Goal: Task Accomplishment & Management: Use online tool/utility

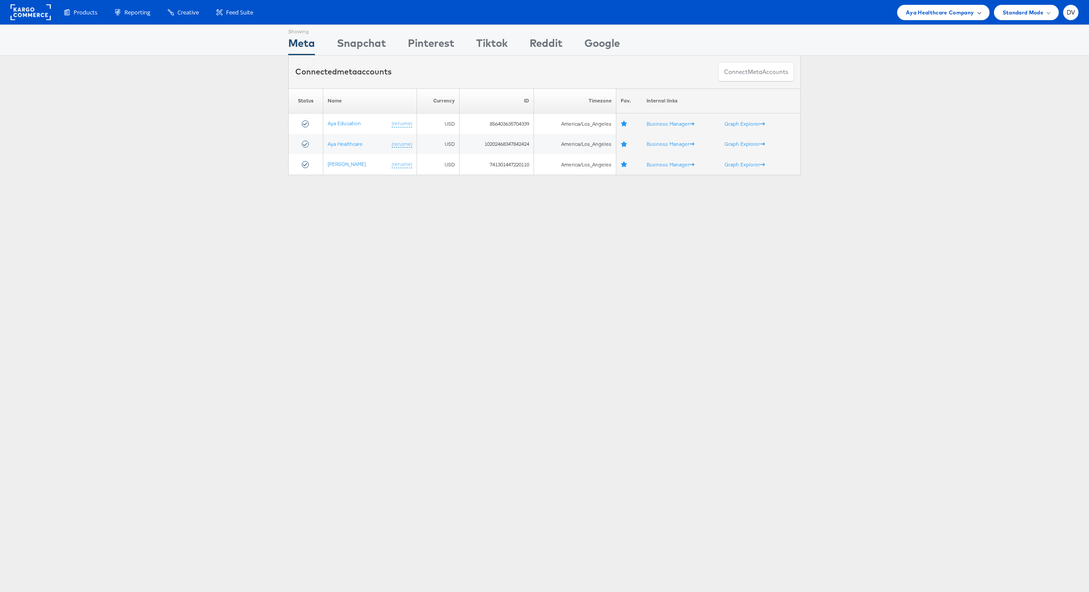
click at [957, 10] on span "Aya Healthcare Company" at bounding box center [940, 12] width 68 height 9
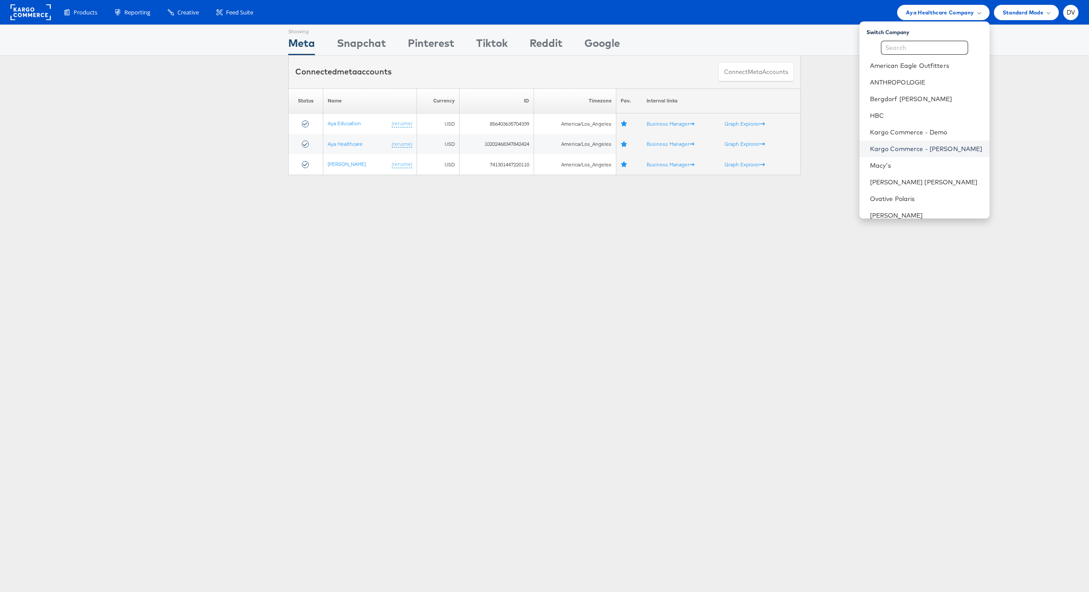
scroll to position [123, 0]
click at [911, 160] on link "Urban Outfitters" at bounding box center [926, 159] width 113 height 9
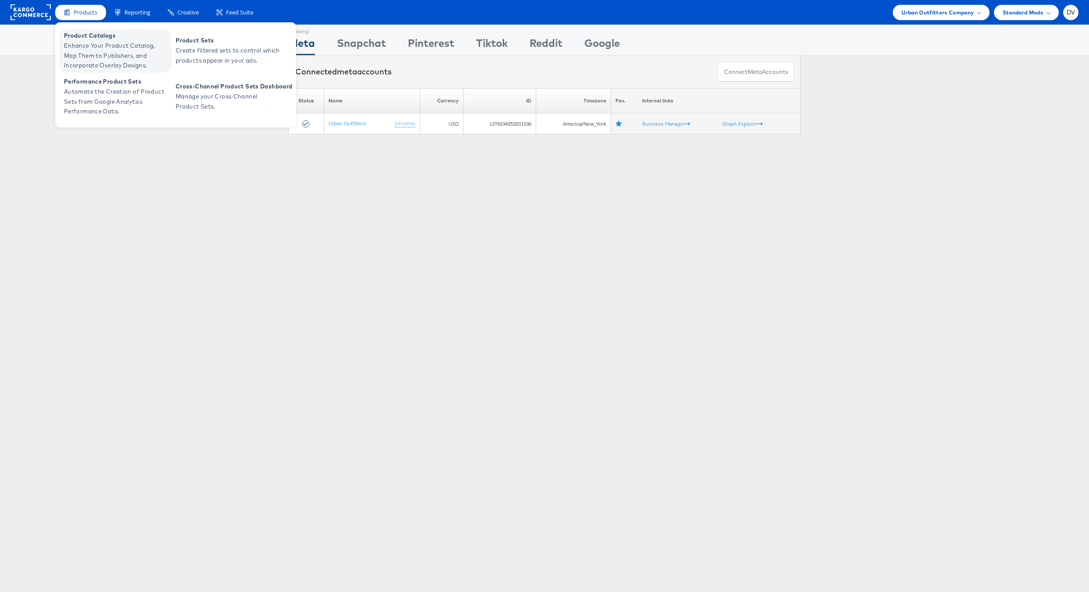
click at [91, 48] on span "Enhance Your Product Catalog, Map Them to Publishers, and Incorporate Overlay D…" at bounding box center [116, 56] width 105 height 30
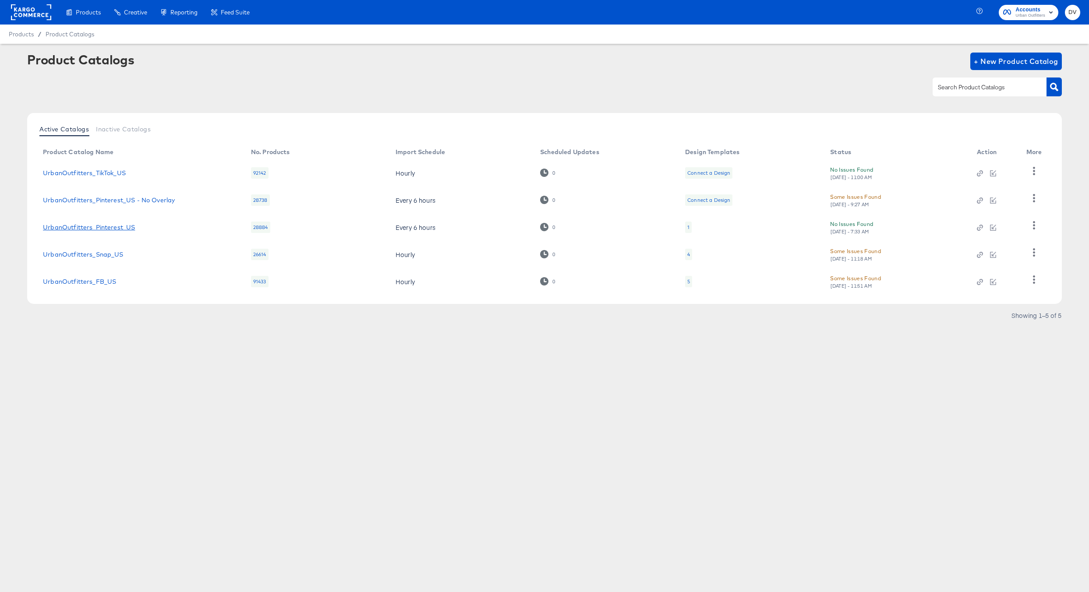
click at [114, 228] on link "UrbanOutfitters_Pinterest_US" at bounding box center [89, 227] width 92 height 7
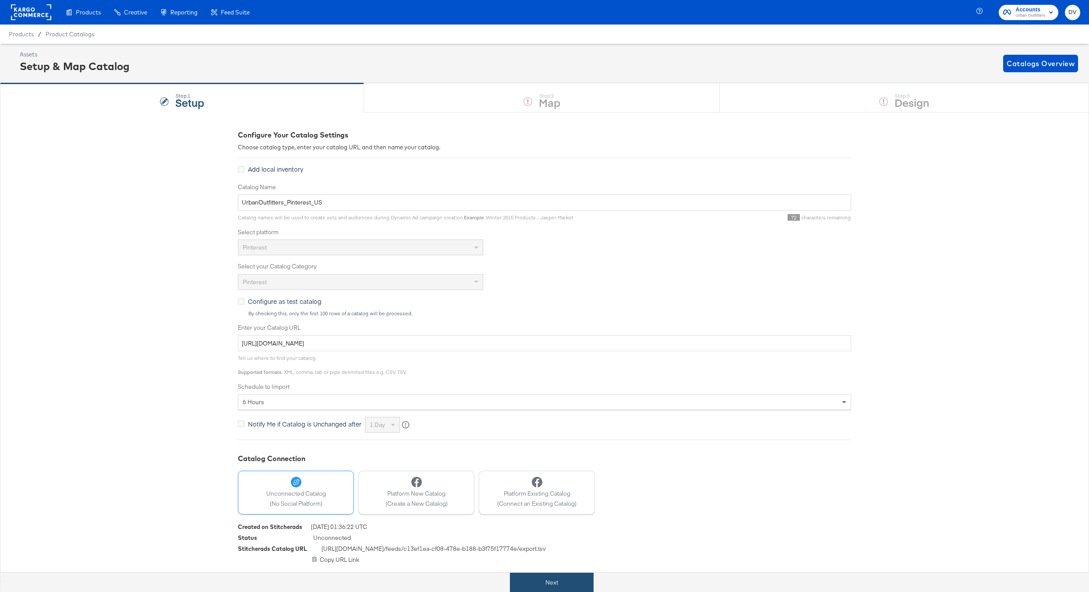
click at [591, 577] on button "Next" at bounding box center [552, 583] width 84 height 20
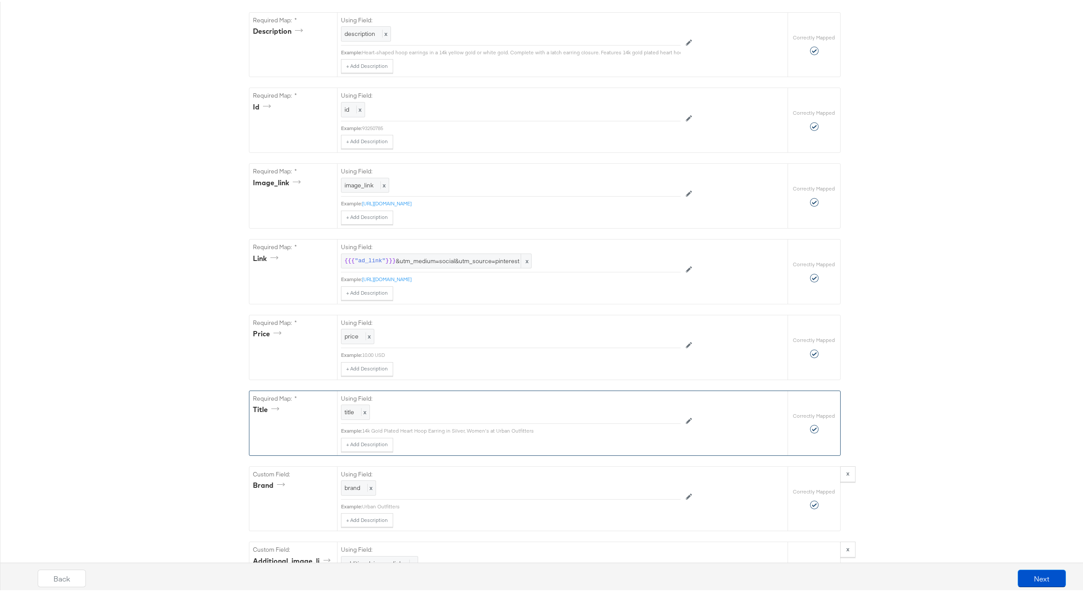
scroll to position [449, 0]
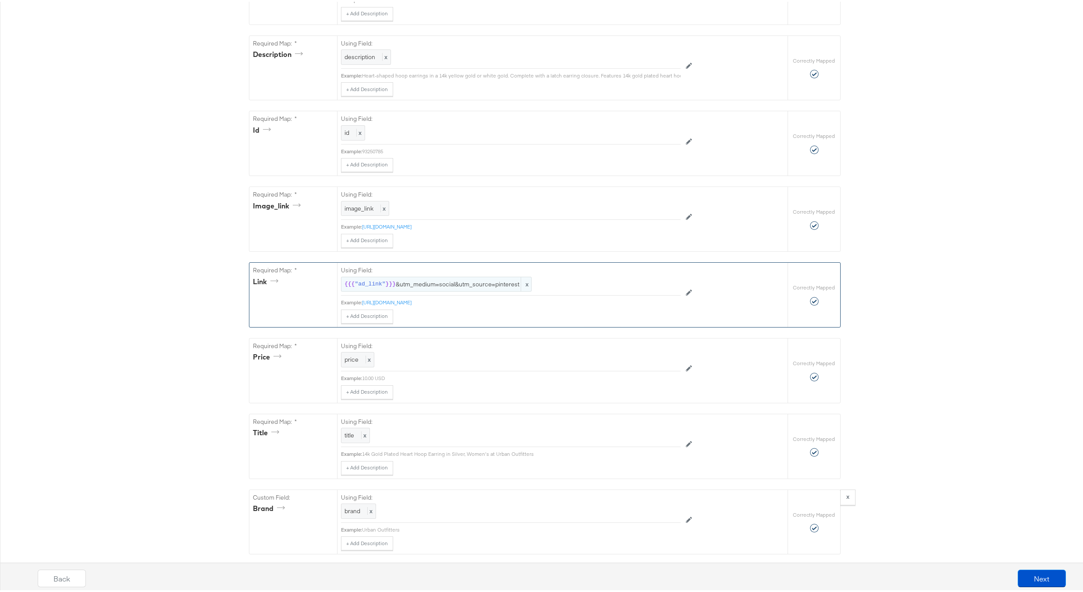
click at [471, 287] on span "{{{ "ad_link" }}} &utm_medium=social&utm_source=pinterest" at bounding box center [436, 283] width 184 height 8
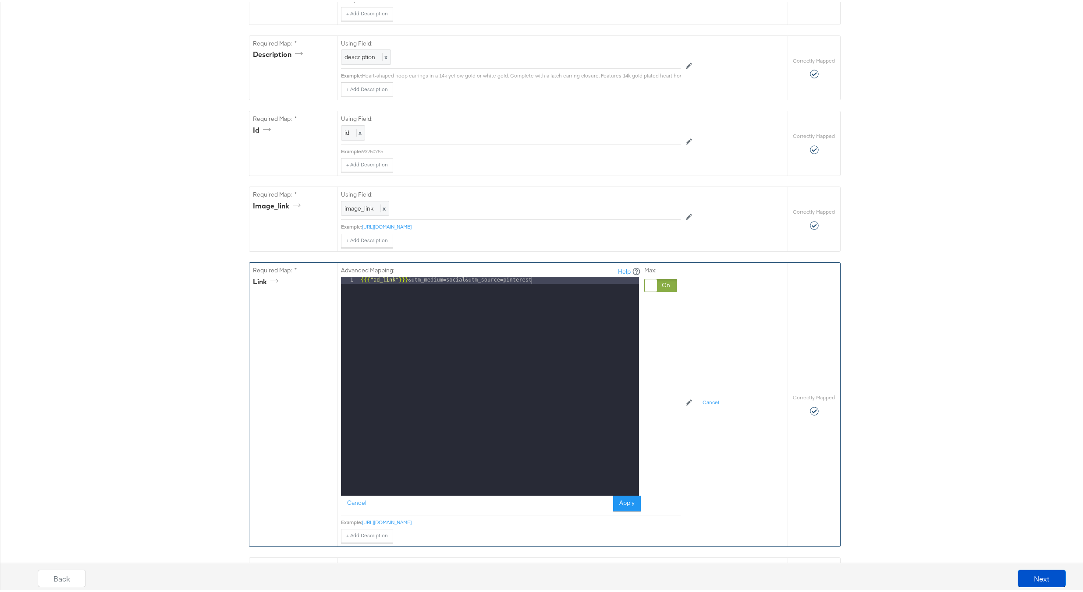
click at [543, 287] on div "{{{ "ad_link" }}} &utm_medium=social&utm_source=pinterest" at bounding box center [499, 391] width 280 height 233
click at [630, 504] on button "Apply" at bounding box center [627, 502] width 28 height 16
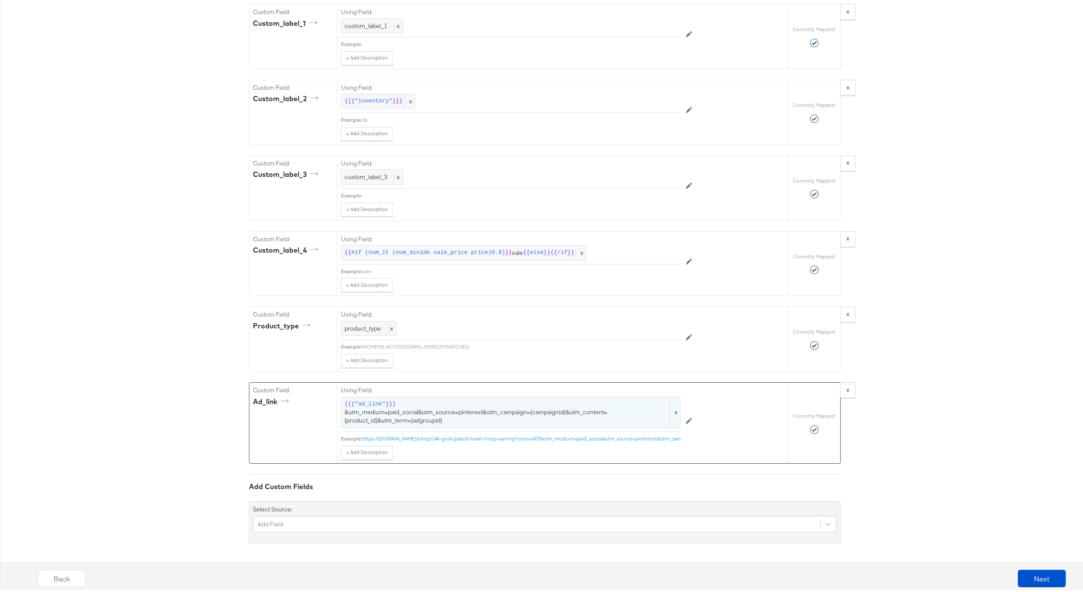
scroll to position [1878, 0]
click at [446, 399] on span "{{{ "ad_link" }}} &utm_medium=paid_social&utm_source=pinterest&utm_campaign={ca…" at bounding box center [510, 411] width 333 height 25
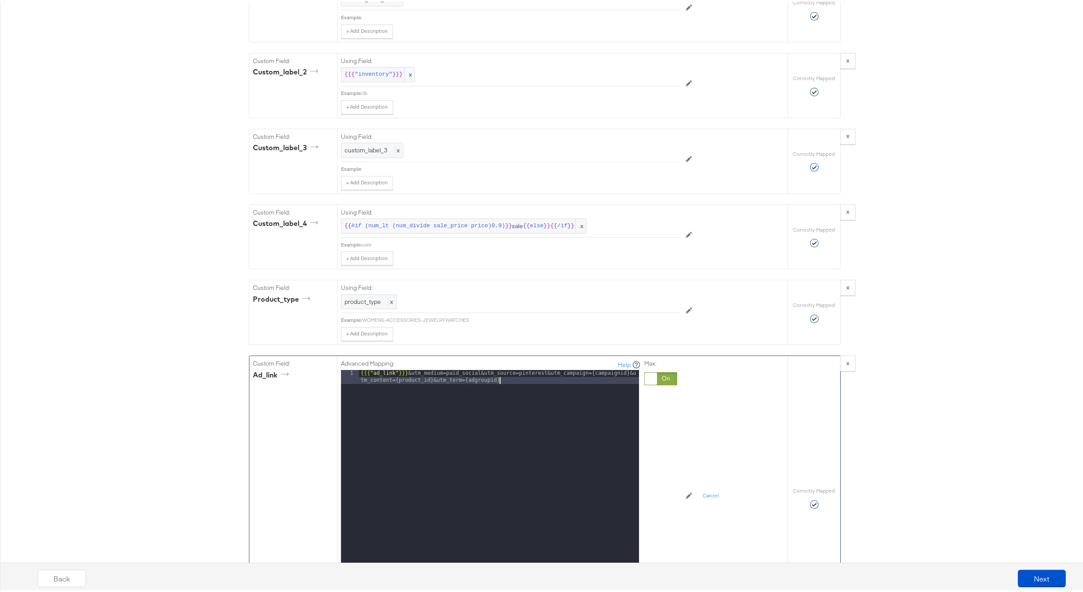
click at [508, 396] on div "{{{ "ad_link" }}} &utm_medium=paid_social&utm_source=pinterest&utm_campaign={ca…" at bounding box center [499, 491] width 280 height 247
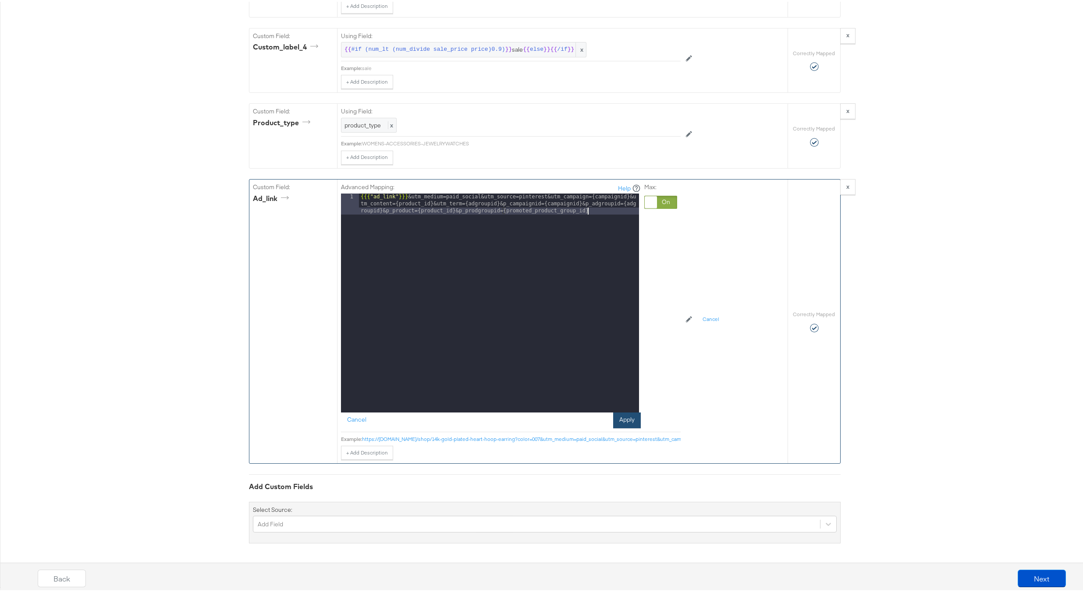
click at [628, 413] on button "Apply" at bounding box center [627, 419] width 28 height 16
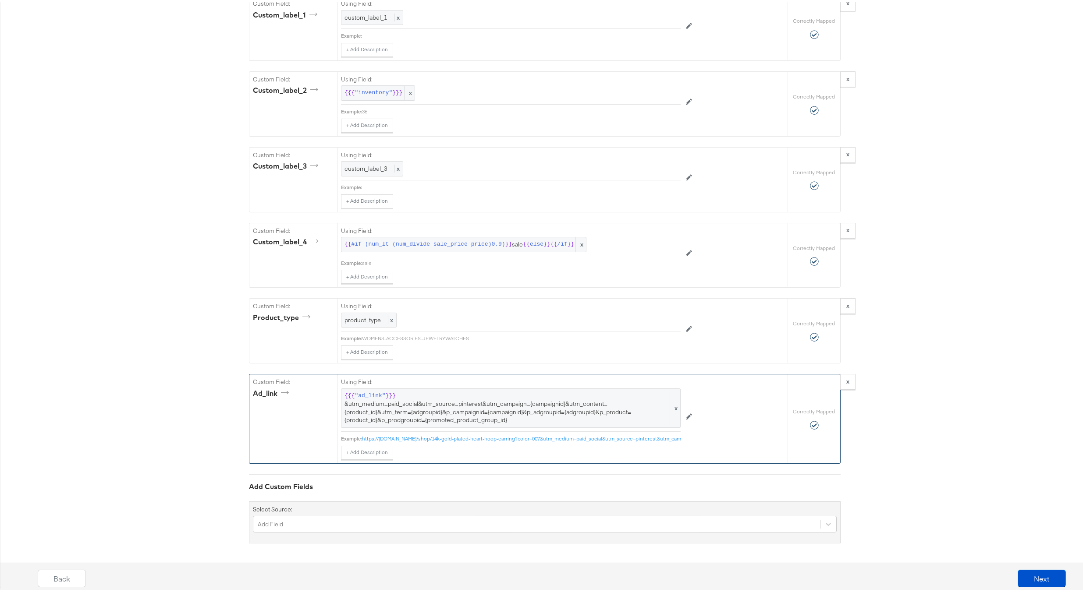
scroll to position [1879, 0]
click at [1024, 577] on button "Next" at bounding box center [1041, 577] width 48 height 18
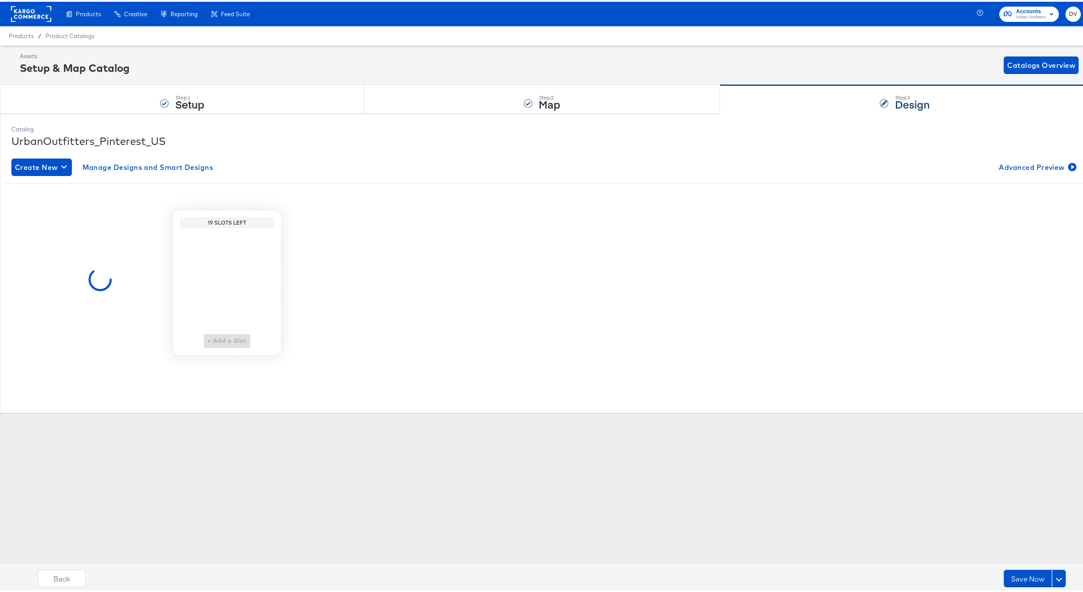
scroll to position [0, 0]
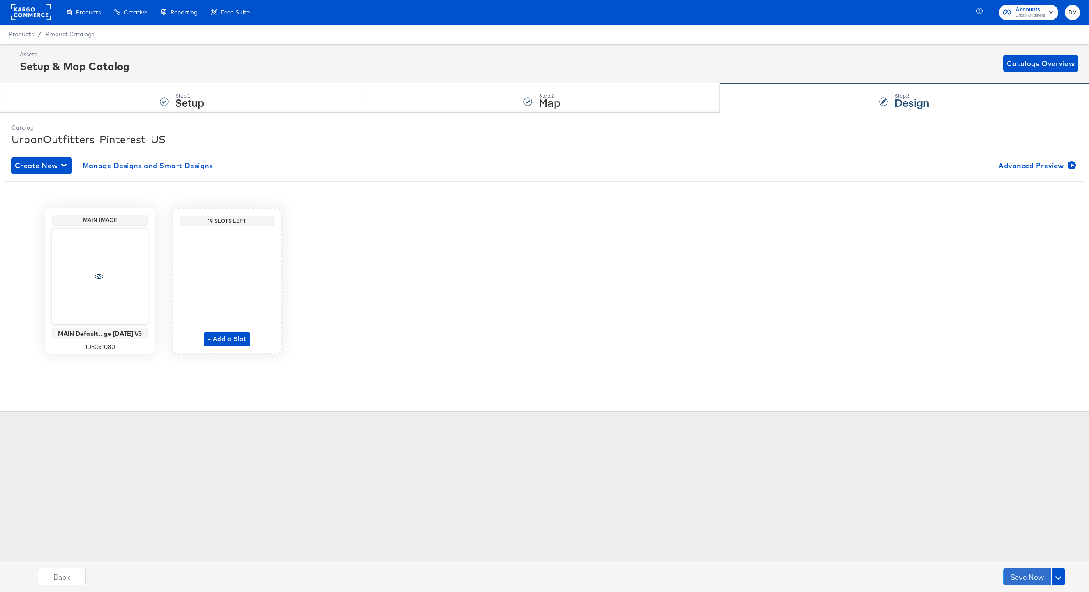
click at [1024, 577] on button "Save Now" at bounding box center [1027, 577] width 48 height 18
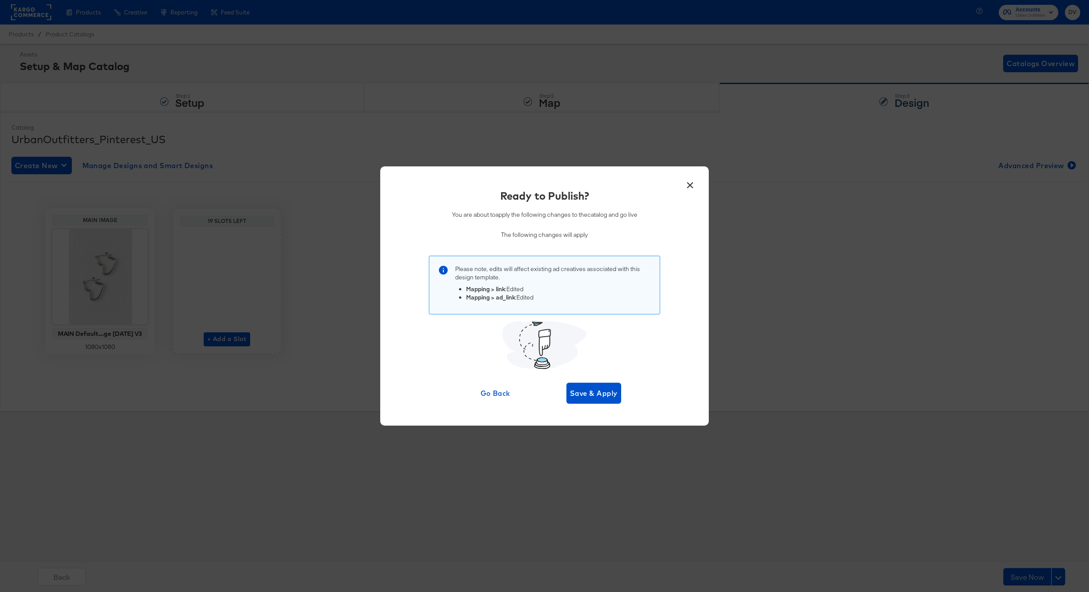
click at [584, 405] on div "× Ready to Publish? You are about to apply the following changes to the catalog…" at bounding box center [544, 295] width 329 height 259
click at [582, 396] on span "Save & Apply" at bounding box center [594, 393] width 48 height 12
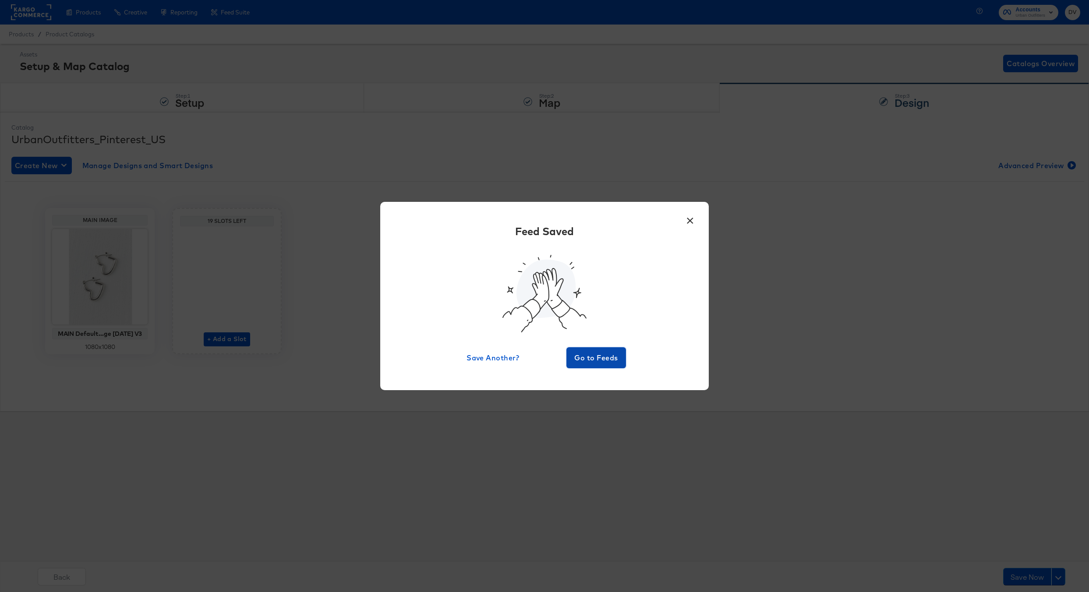
click at [590, 361] on span "Go to Feeds" at bounding box center [596, 358] width 53 height 12
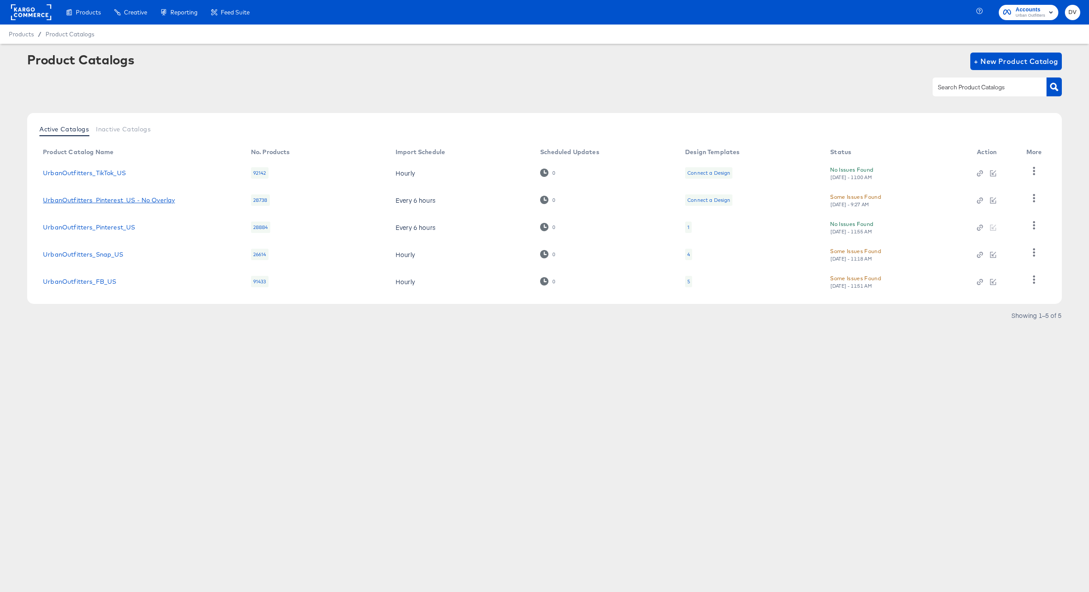
click at [100, 201] on link "UrbanOutfitters_Pinterest_US - No Overlay" at bounding box center [109, 200] width 132 height 7
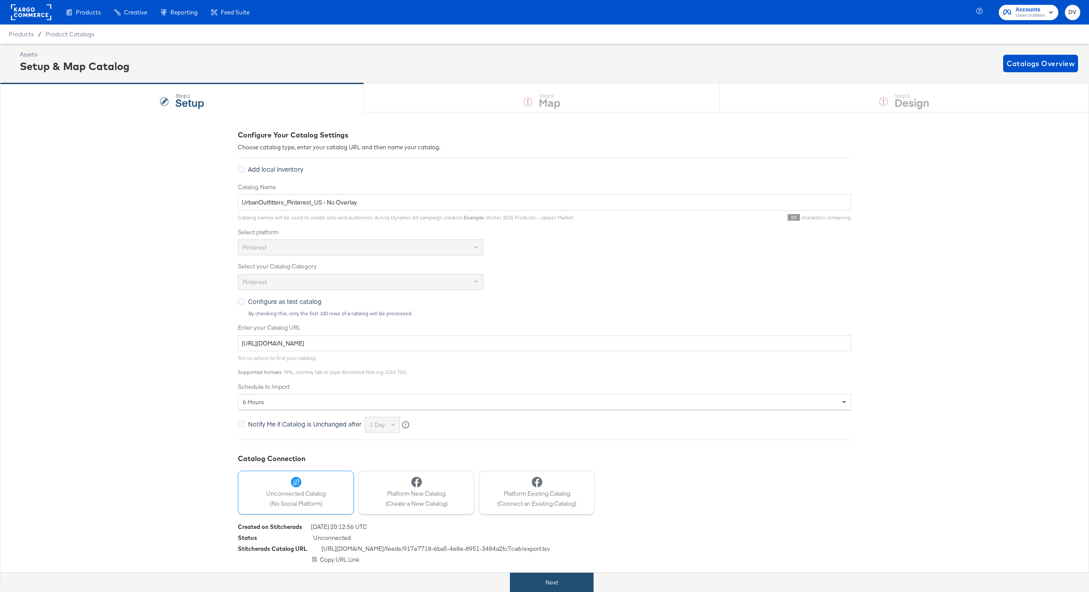
click at [576, 579] on button "Next" at bounding box center [552, 583] width 84 height 20
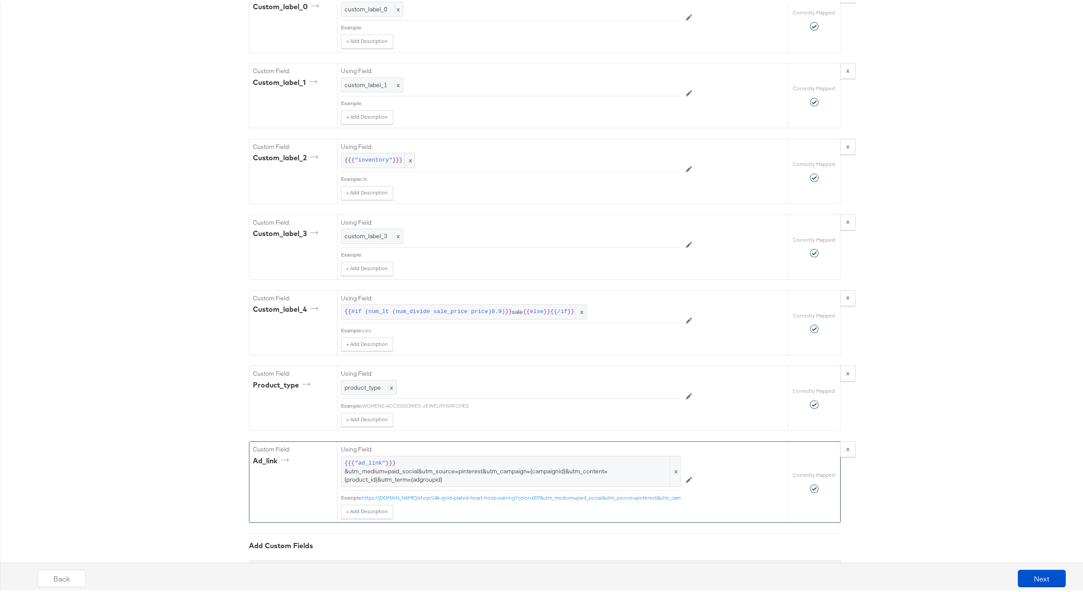
scroll to position [1871, 0]
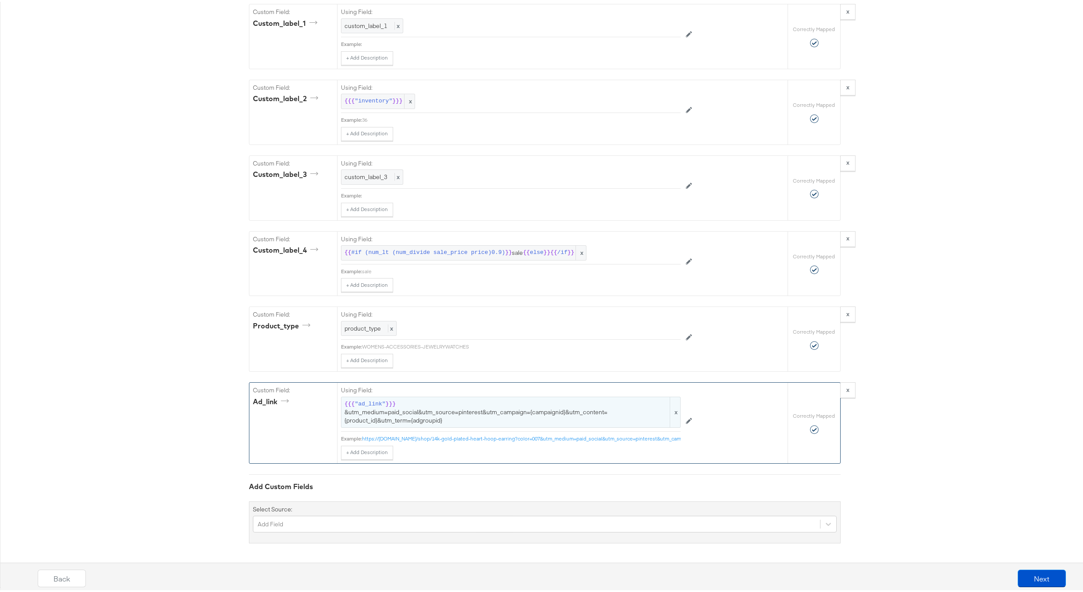
click at [480, 405] on span "{{{ "ad_link" }}} &utm_medium=paid_social&utm_source=pinterest&utm_campaign={ca…" at bounding box center [510, 411] width 333 height 25
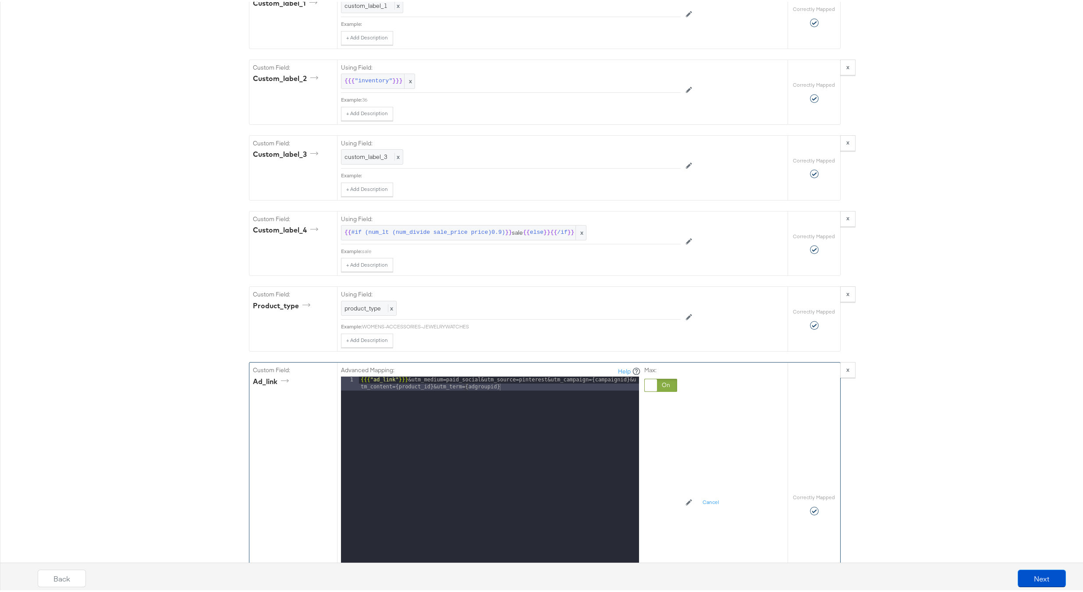
click at [501, 396] on div "{{{ "ad_link" }}} &utm_medium=paid_social&utm_source=pinterest&utm_campaign={ca…" at bounding box center [499, 498] width 280 height 247
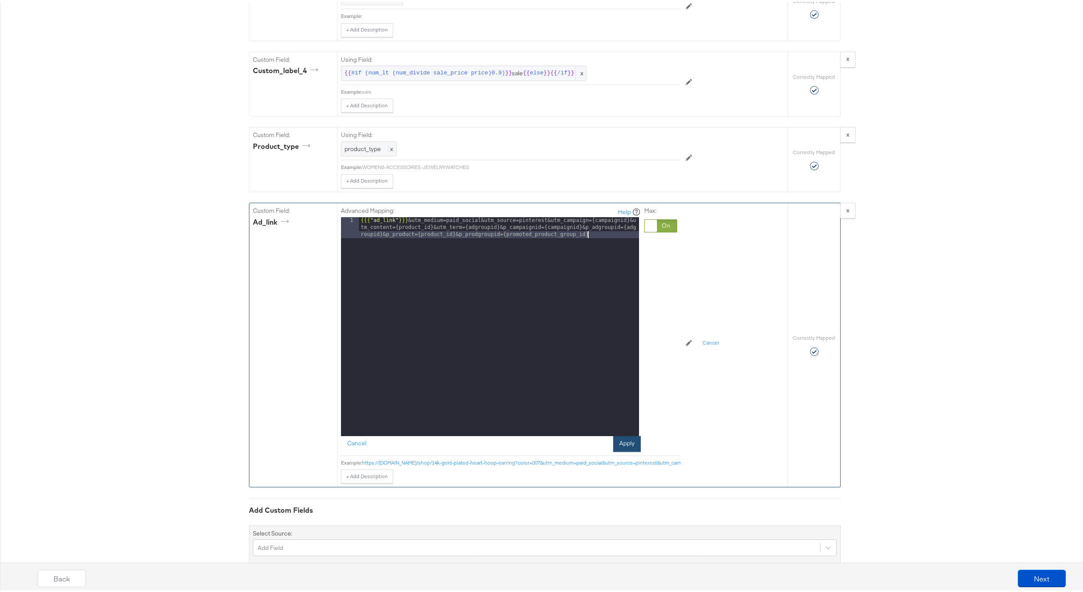
click at [616, 450] on button "Apply" at bounding box center [627, 443] width 28 height 16
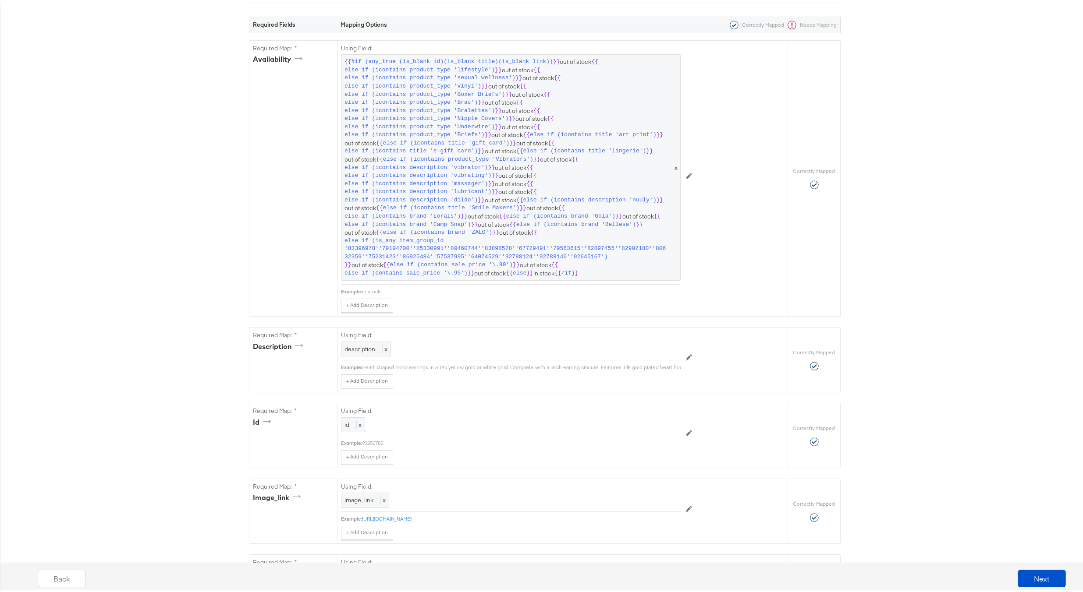
scroll to position [449, 0]
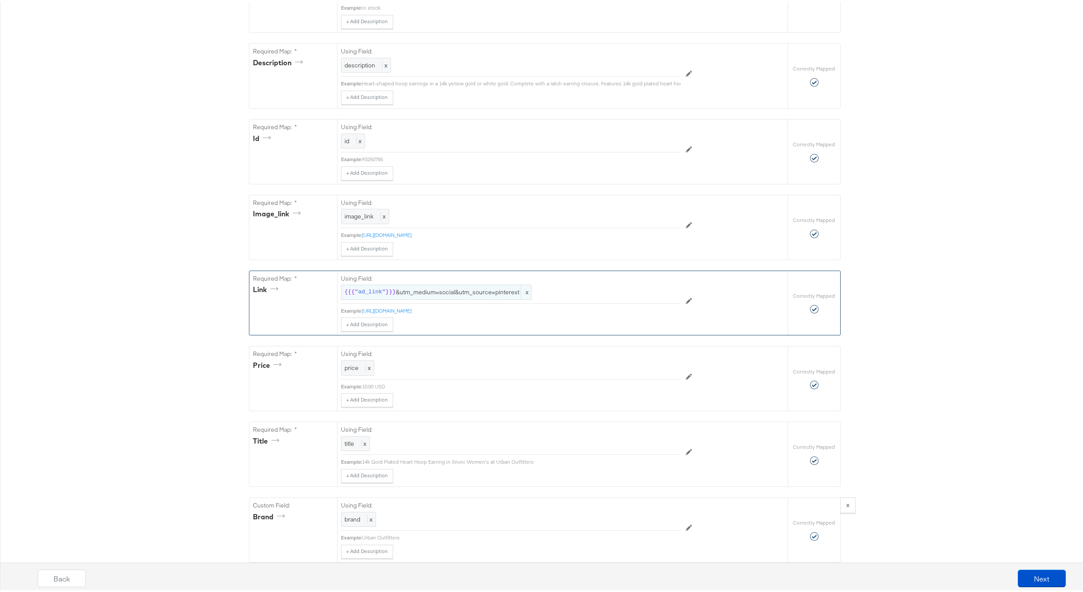
click at [411, 295] on span "{{{ "ad_link" }}} &utm_medium=social&utm_source=pinterest" at bounding box center [436, 291] width 184 height 8
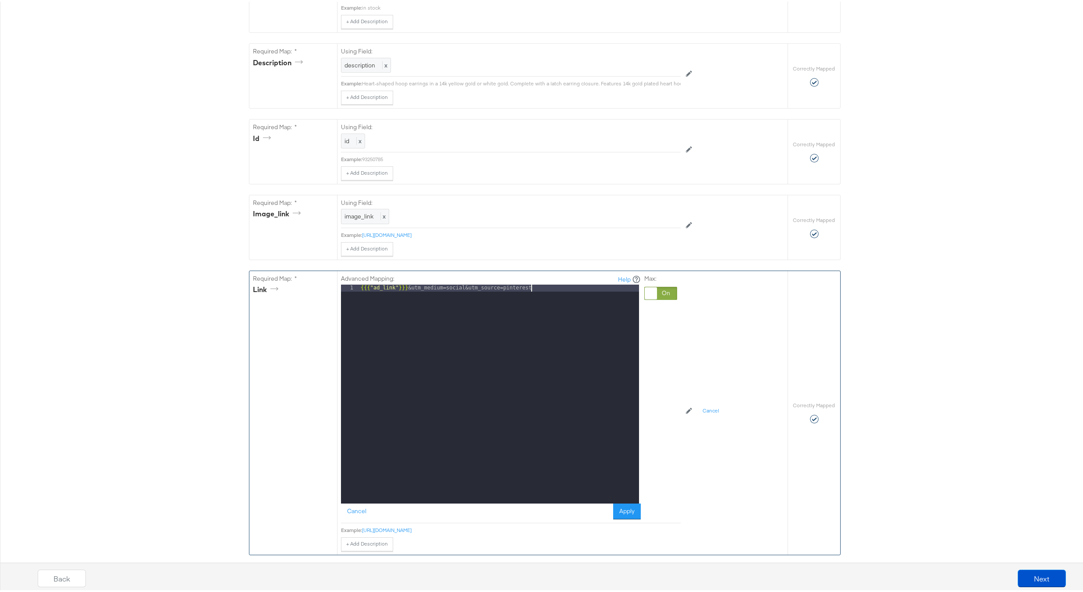
click at [536, 295] on div "{{{ "ad_link" }}} &utm_medium=social&utm_source=pinterest" at bounding box center [499, 399] width 280 height 233
click at [621, 512] on button "Apply" at bounding box center [627, 510] width 28 height 16
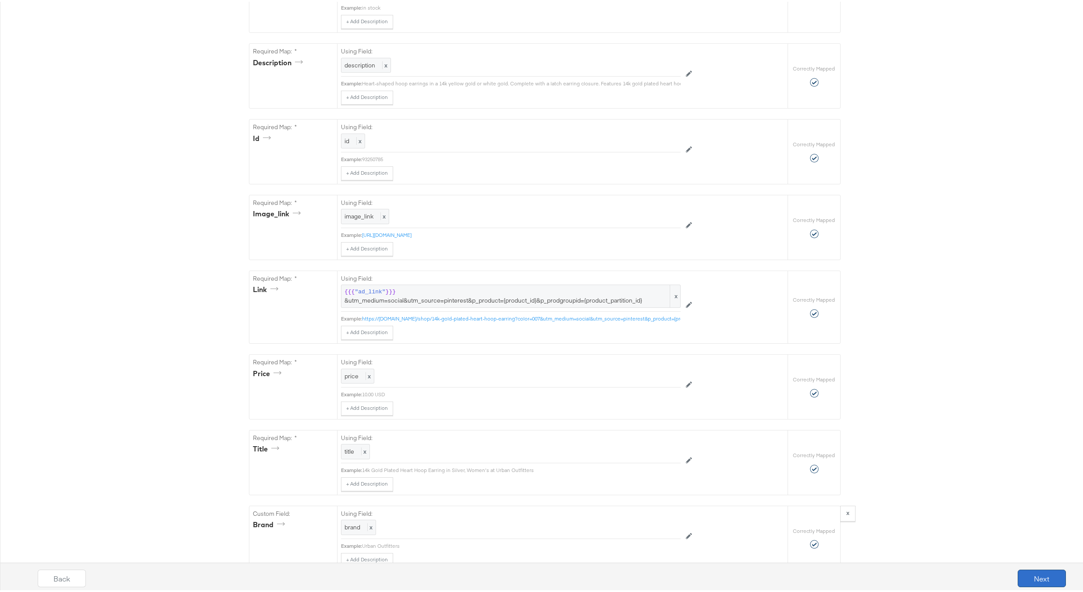
click at [1021, 574] on button "Next" at bounding box center [1041, 577] width 48 height 18
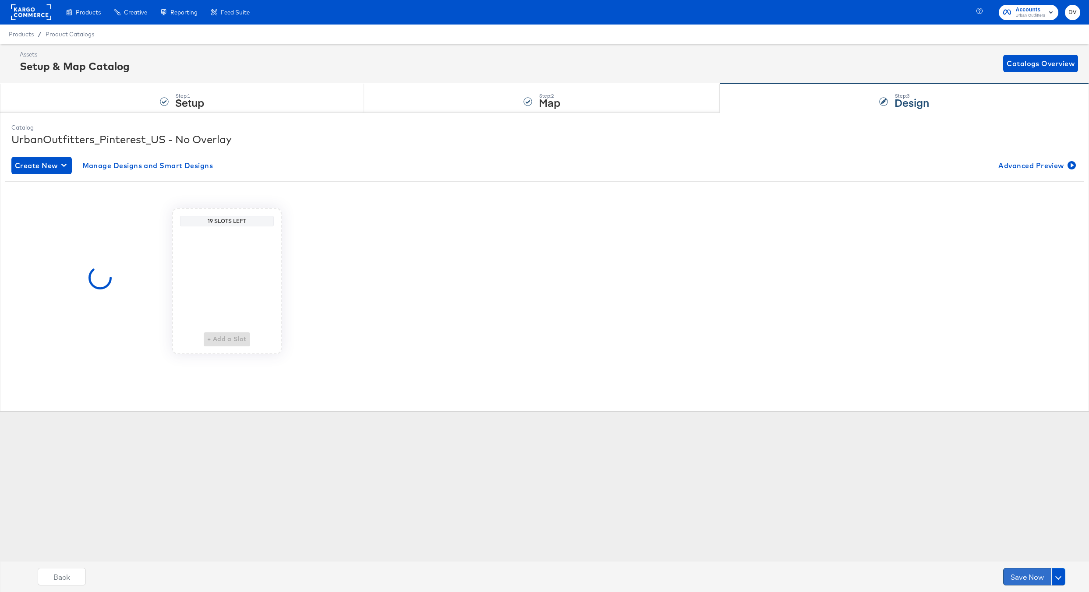
click at [1020, 574] on button "Save Now" at bounding box center [1027, 577] width 48 height 18
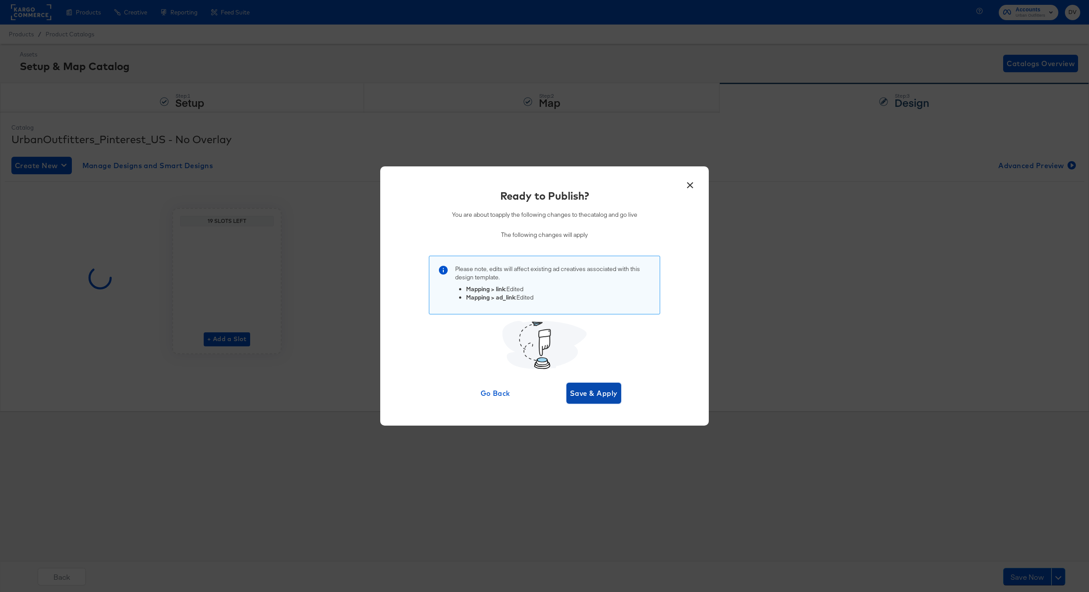
click at [611, 389] on span "Save & Apply" at bounding box center [594, 393] width 48 height 12
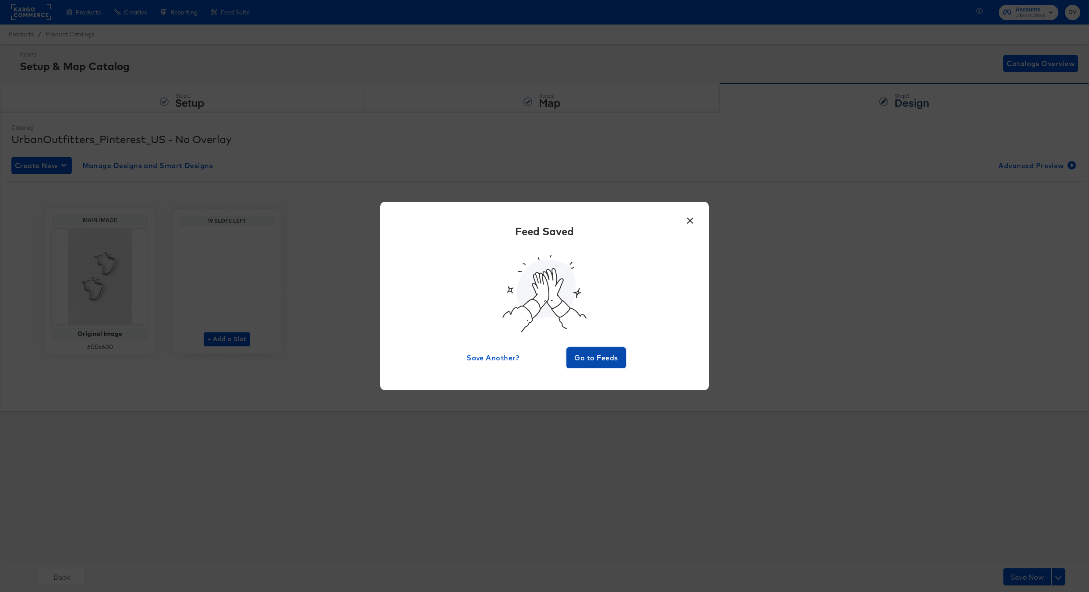
click at [597, 360] on span "Go to Feeds" at bounding box center [596, 358] width 53 height 12
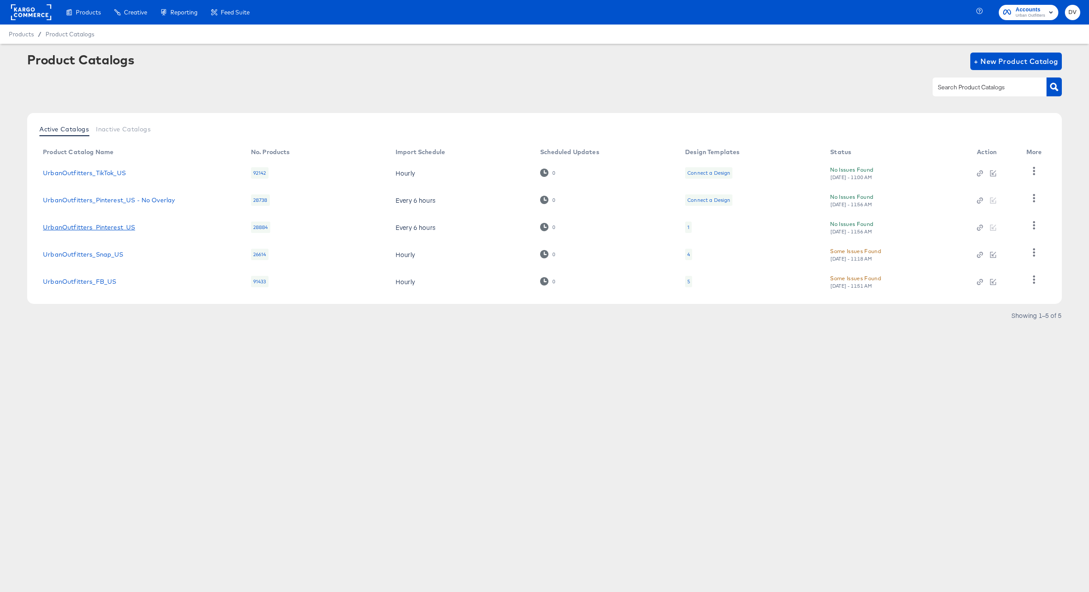
click at [114, 224] on link "UrbanOutfitters_Pinterest_US" at bounding box center [89, 227] width 92 height 7
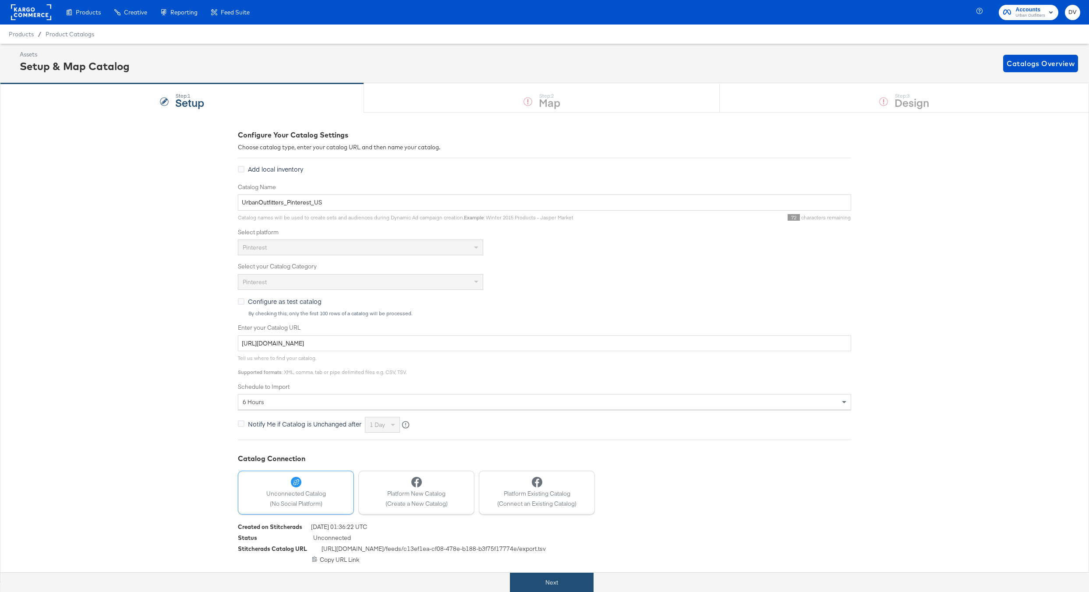
click at [571, 575] on button "Next" at bounding box center [552, 583] width 84 height 20
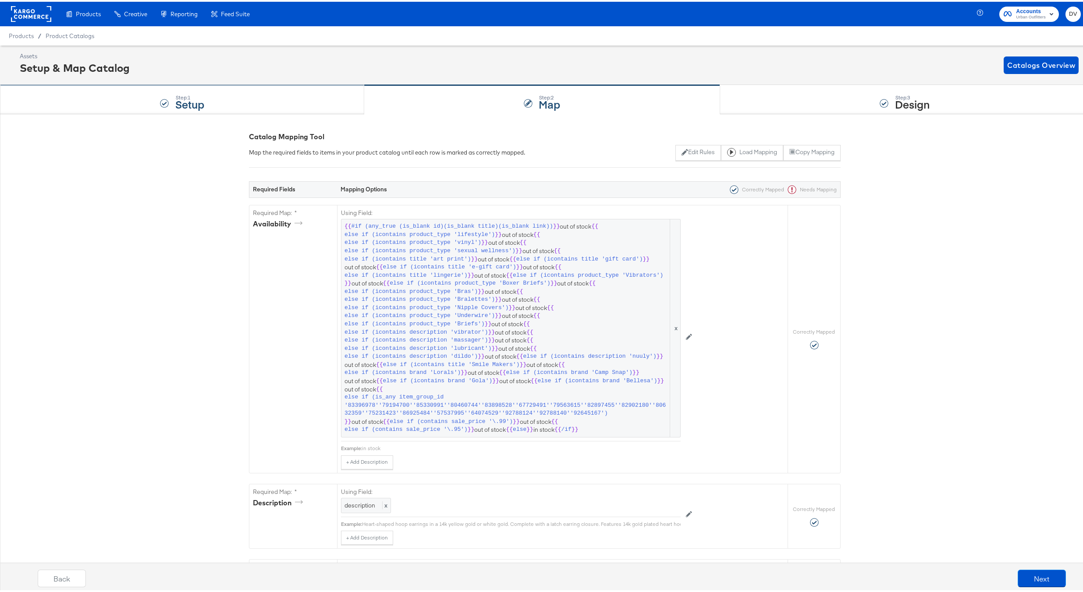
click at [87, 100] on div "Step: 1 Setup" at bounding box center [182, 98] width 364 height 29
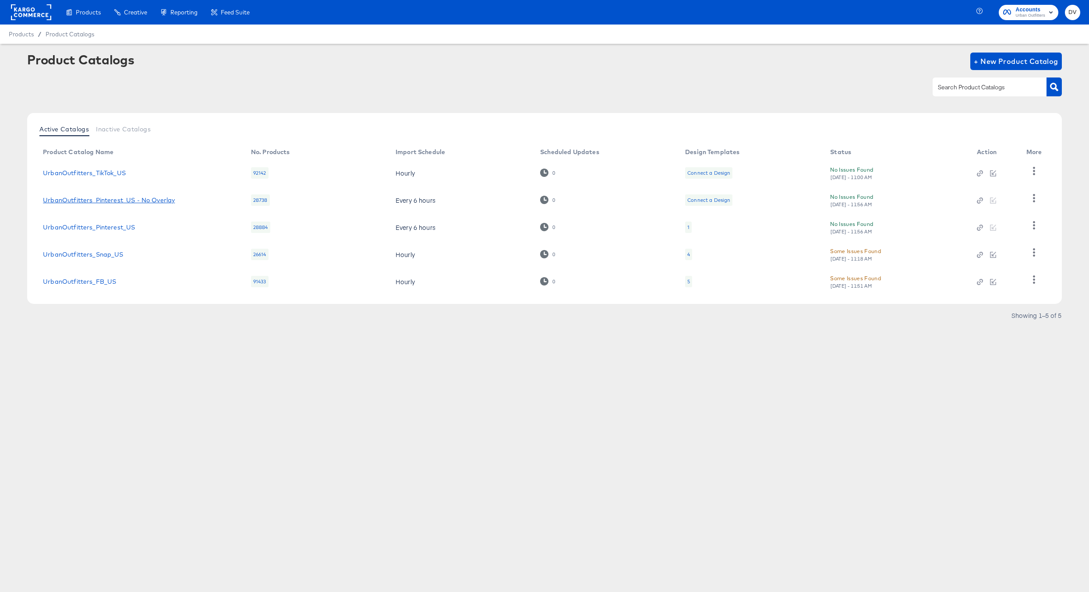
click at [164, 201] on link "UrbanOutfitters_Pinterest_US - No Overlay" at bounding box center [109, 200] width 132 height 7
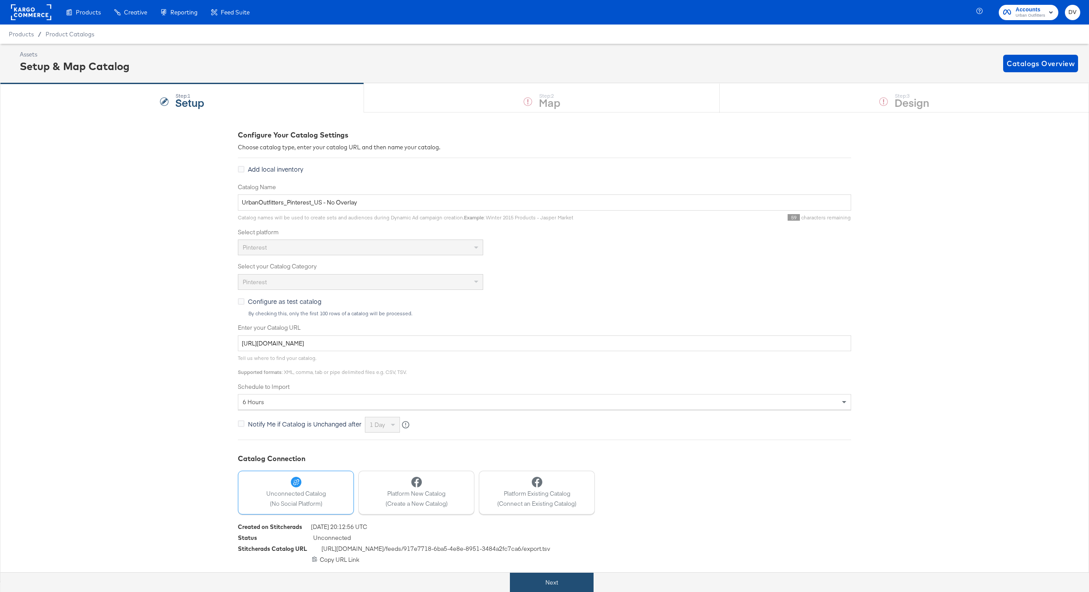
click at [586, 584] on button "Next" at bounding box center [552, 583] width 84 height 20
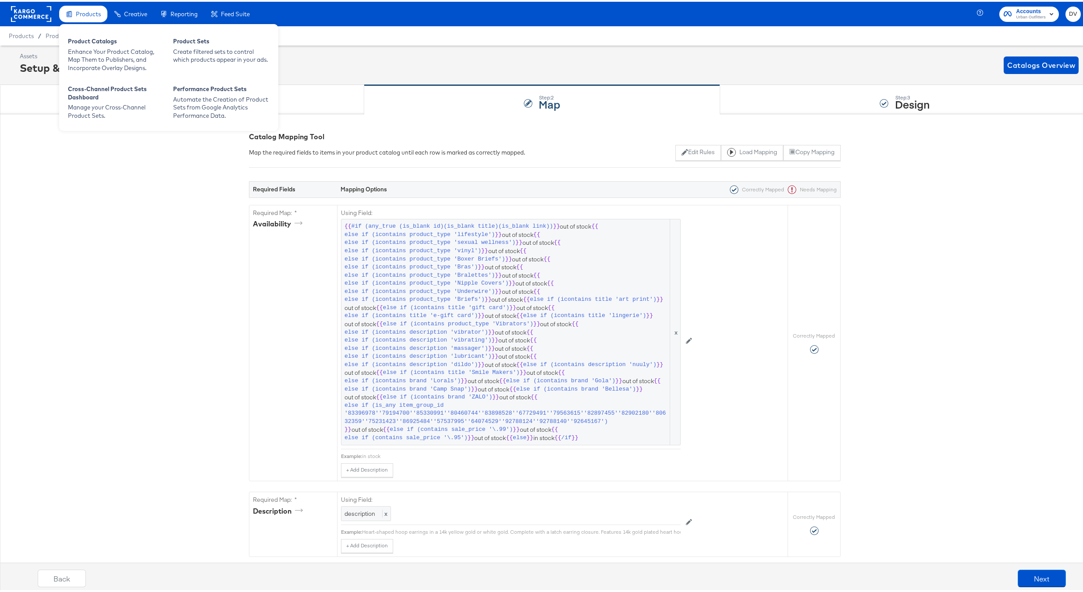
click at [80, 14] on span "Products" at bounding box center [88, 12] width 25 height 7
click at [86, 13] on span "Products" at bounding box center [88, 12] width 25 height 7
click at [88, 39] on div "Product Catalogs" at bounding box center [116, 40] width 96 height 11
